Goal: Task Accomplishment & Management: Use online tool/utility

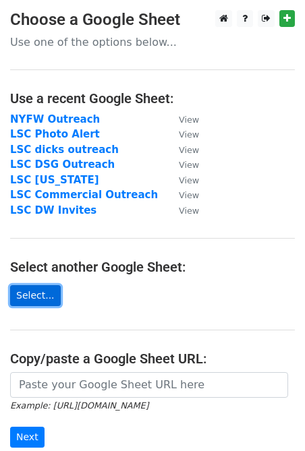
click at [53, 296] on link "Select..." at bounding box center [35, 295] width 51 height 21
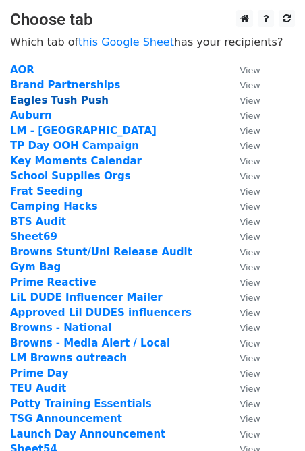
click at [65, 98] on strong "Eagles Tush Push" at bounding box center [59, 100] width 98 height 12
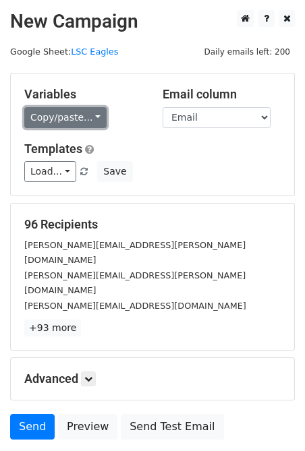
click at [55, 118] on link "Copy/paste..." at bounding box center [65, 117] width 82 height 21
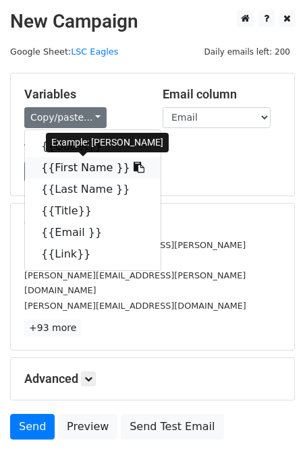
click at [71, 171] on link "{{First Name }}" at bounding box center [92, 168] width 135 height 22
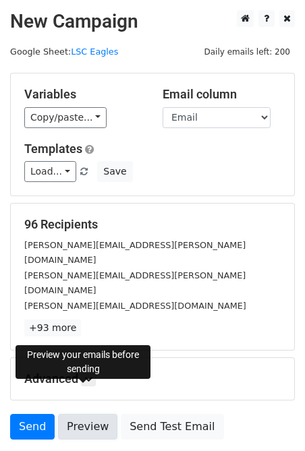
click at [80, 414] on link "Preview" at bounding box center [87, 427] width 59 height 26
click at [79, 414] on link "Preview" at bounding box center [87, 427] width 59 height 26
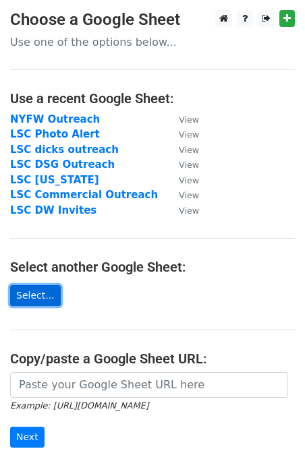
click at [41, 293] on link "Select..." at bounding box center [35, 295] width 51 height 21
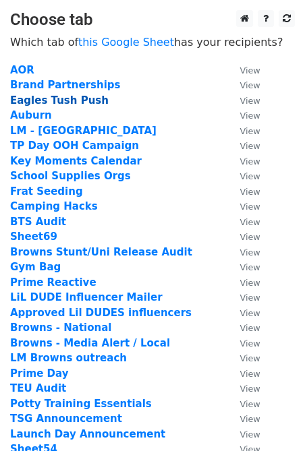
click at [59, 102] on strong "Eagles Tush Push" at bounding box center [59, 100] width 98 height 12
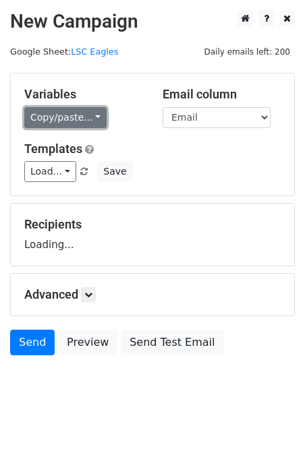
click at [68, 117] on link "Copy/paste..." at bounding box center [65, 117] width 82 height 21
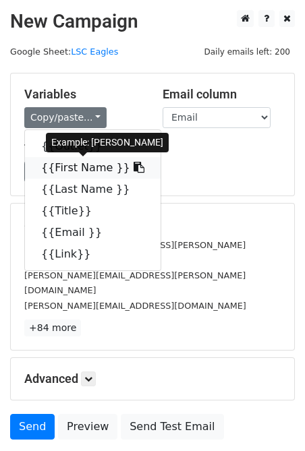
click at [74, 169] on link "{{First Name }}" at bounding box center [92, 168] width 135 height 22
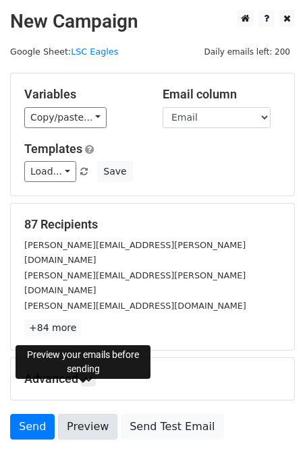
click at [90, 414] on link "Preview" at bounding box center [87, 427] width 59 height 26
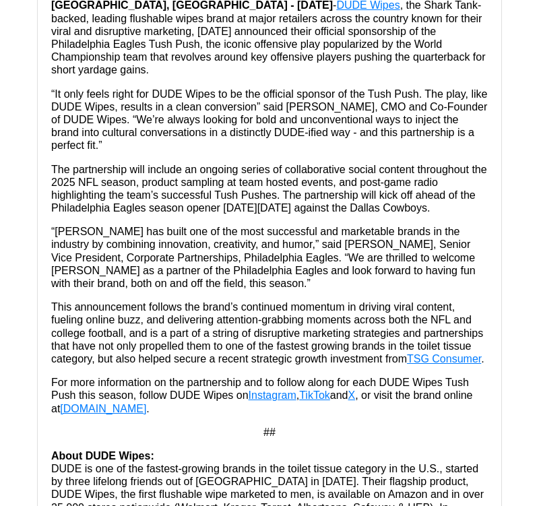
scroll to position [35917, 0]
